Goal: Navigation & Orientation: Find specific page/section

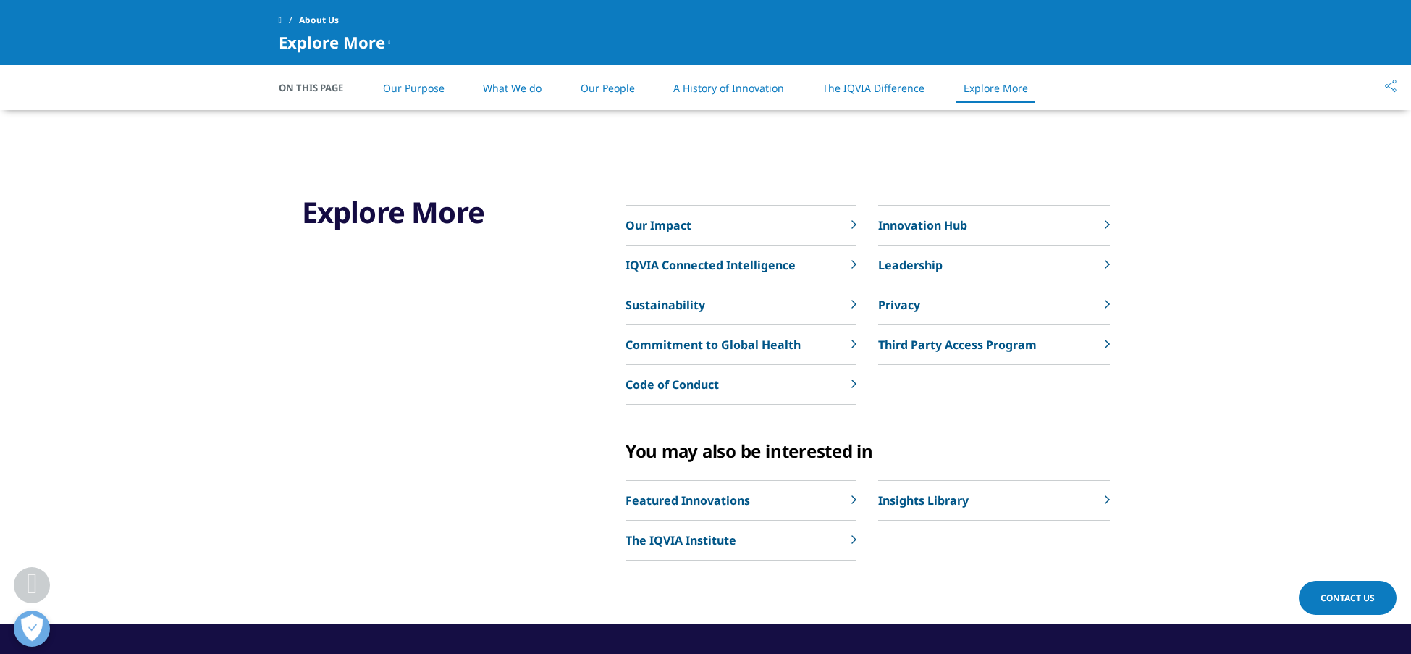
scroll to position [3292, 0]
click at [701, 498] on p "Featured Innovations" at bounding box center [687, 499] width 124 height 17
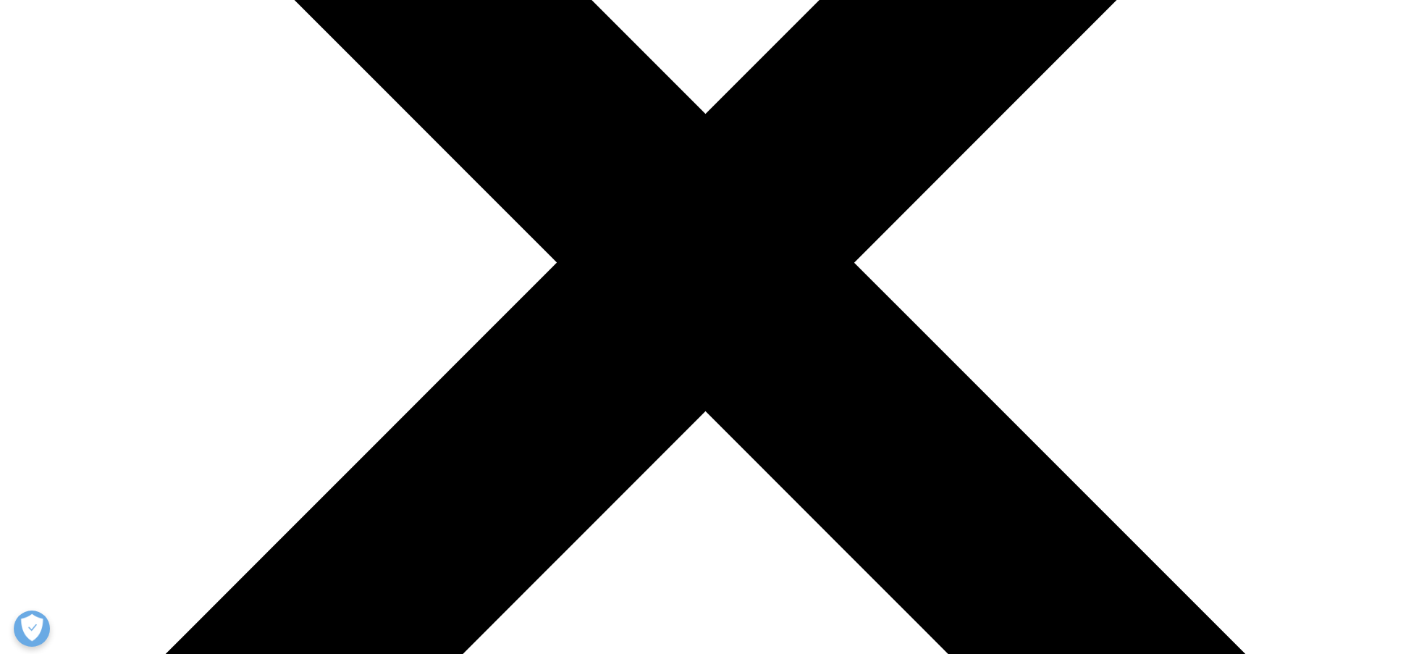
scroll to position [455, 0]
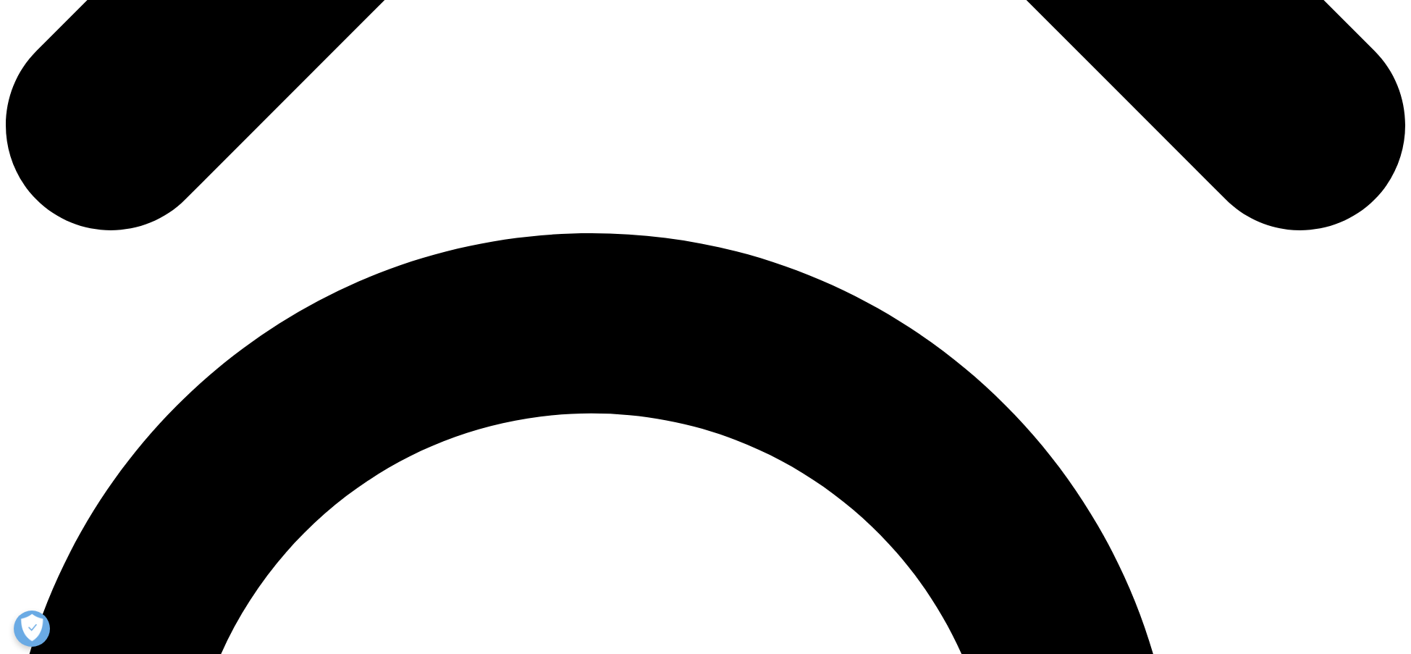
scroll to position [1159, 0]
